Goal: Transaction & Acquisition: Register for event/course

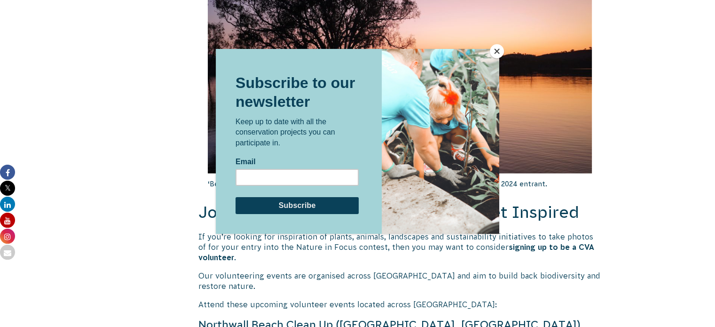
scroll to position [1714, 0]
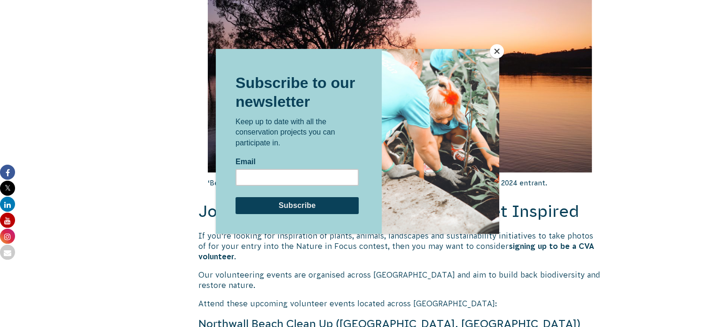
click at [492, 55] on button "Close" at bounding box center [497, 51] width 14 height 14
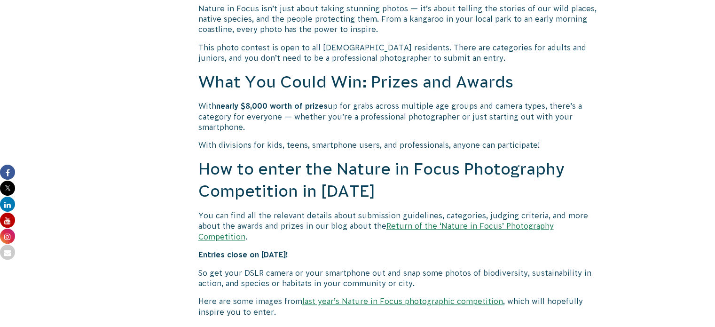
scroll to position [711, 0]
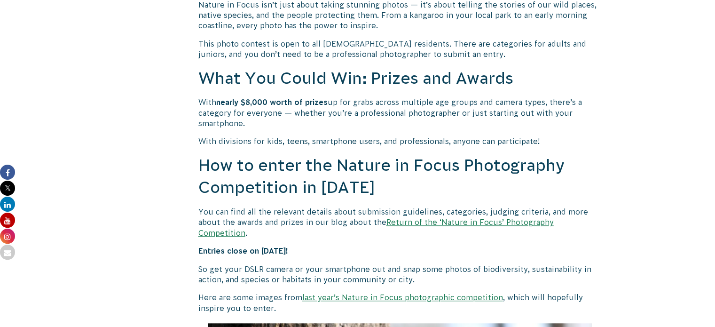
click at [391, 225] on link "Return of the ‘Nature in Focus’ Photography Competition" at bounding box center [375, 227] width 355 height 19
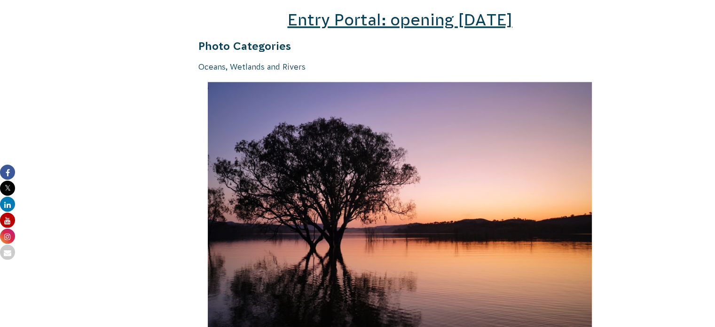
scroll to position [1446, 0]
click at [395, 11] on span "Entry Portal: opening [DATE]" at bounding box center [399, 19] width 225 height 18
